Goal: Transaction & Acquisition: Book appointment/travel/reservation

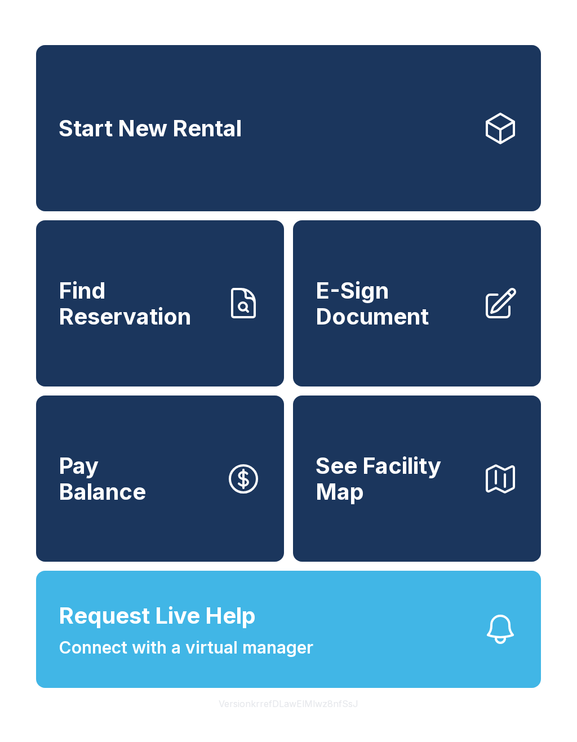
click at [391, 167] on link "Start New Rental" at bounding box center [288, 128] width 505 height 166
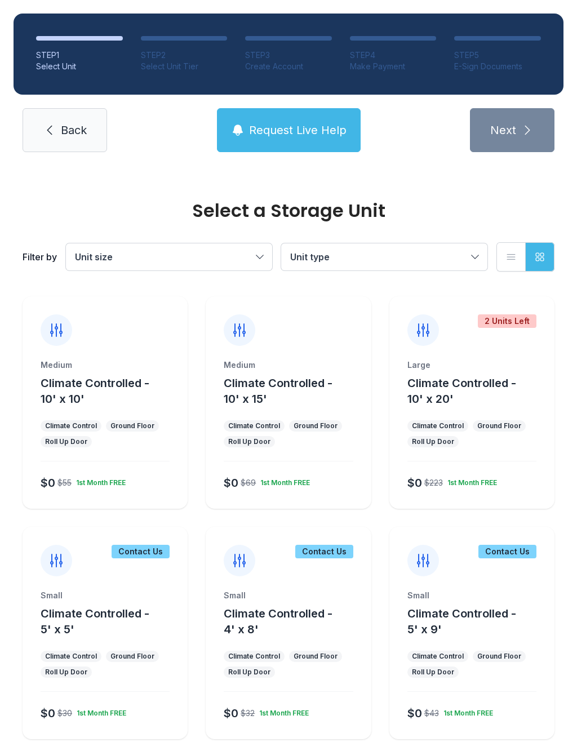
click at [294, 336] on div at bounding box center [288, 322] width 165 height 50
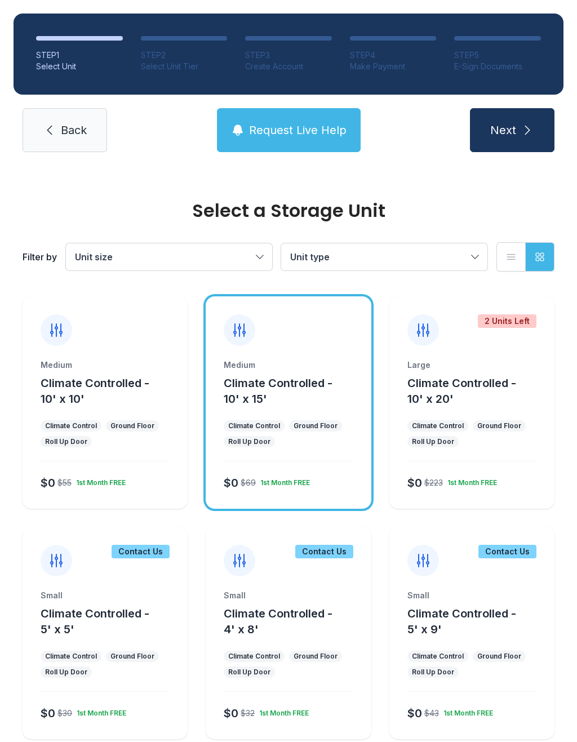
click at [529, 133] on icon "submit" at bounding box center [528, 130] width 14 height 14
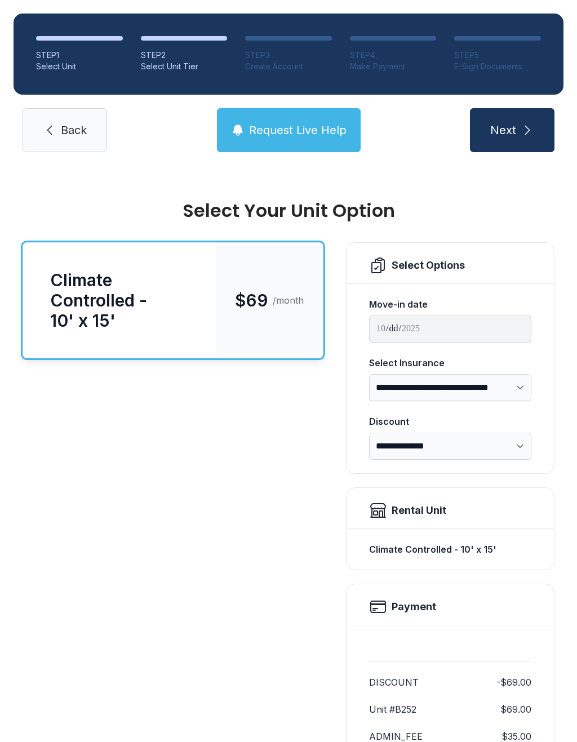
click at [532, 115] on button "Next" at bounding box center [512, 130] width 85 height 44
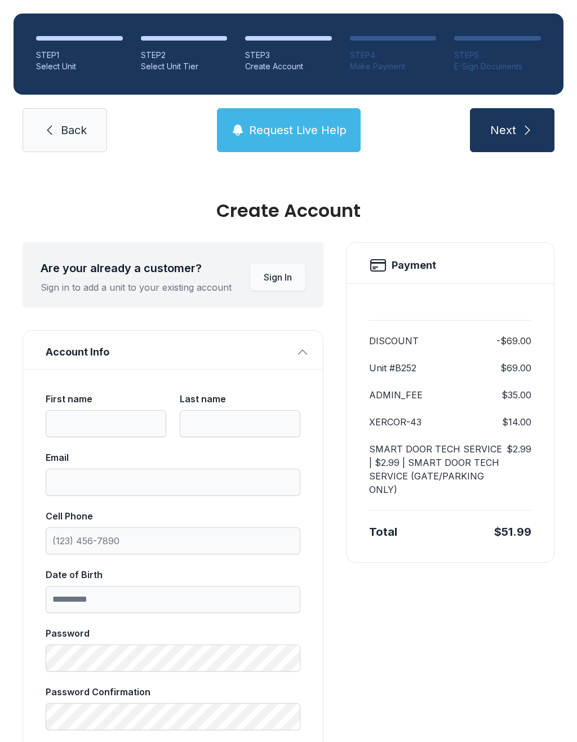
click at [530, 120] on button "Next" at bounding box center [512, 130] width 85 height 44
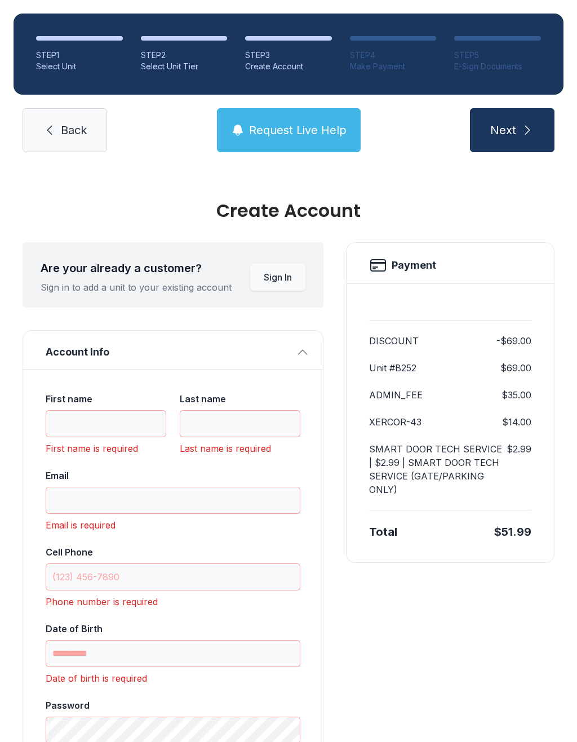
click at [73, 117] on link "Back" at bounding box center [65, 130] width 85 height 44
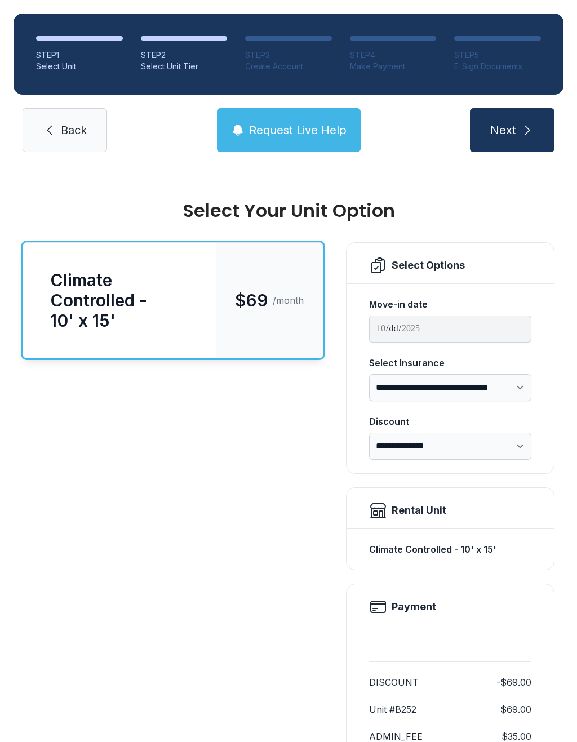
click at [72, 129] on span "Back" at bounding box center [74, 130] width 26 height 16
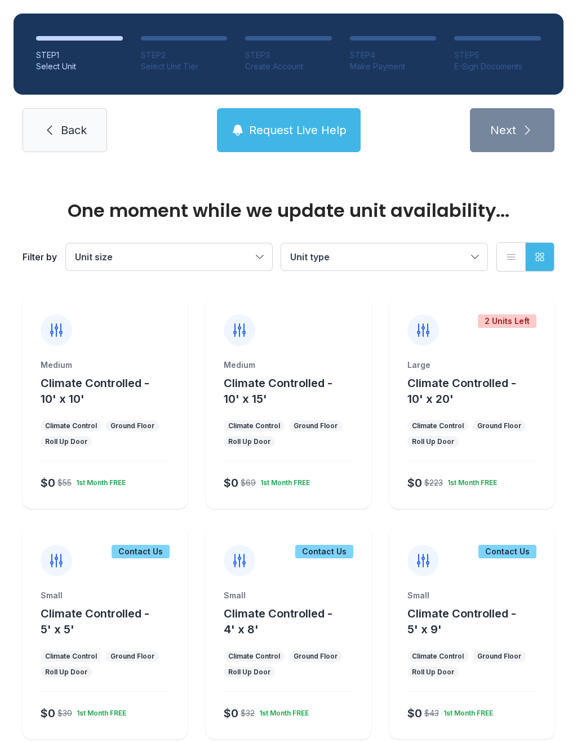
click at [86, 114] on link "Back" at bounding box center [65, 130] width 85 height 44
